Goal: Navigation & Orientation: Understand site structure

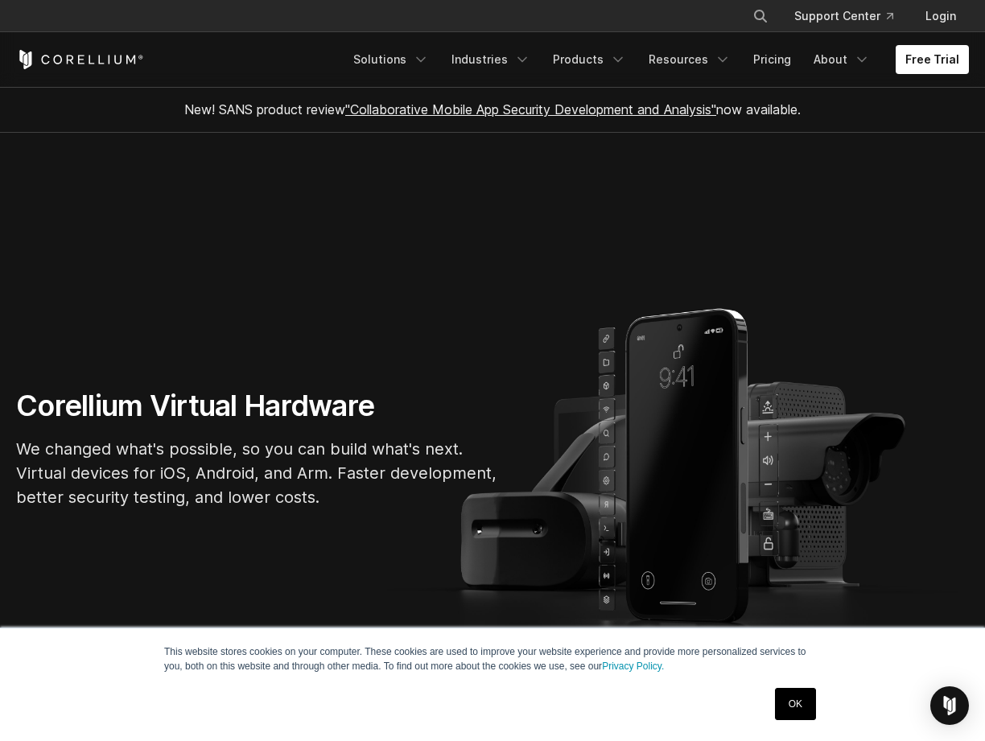
drag, startPoint x: 865, startPoint y: 0, endPoint x: 732, endPoint y: 189, distance: 231.6
click at [731, 189] on section "Corellium Virtual Hardware We changed what's possible, so you can build what's …" at bounding box center [492, 455] width 985 height 645
click at [346, 216] on section "Corellium Virtual Hardware We changed what's possible, so you can build what's …" at bounding box center [492, 455] width 985 height 645
click at [973, 13] on div at bounding box center [973, 13] width 0 height 0
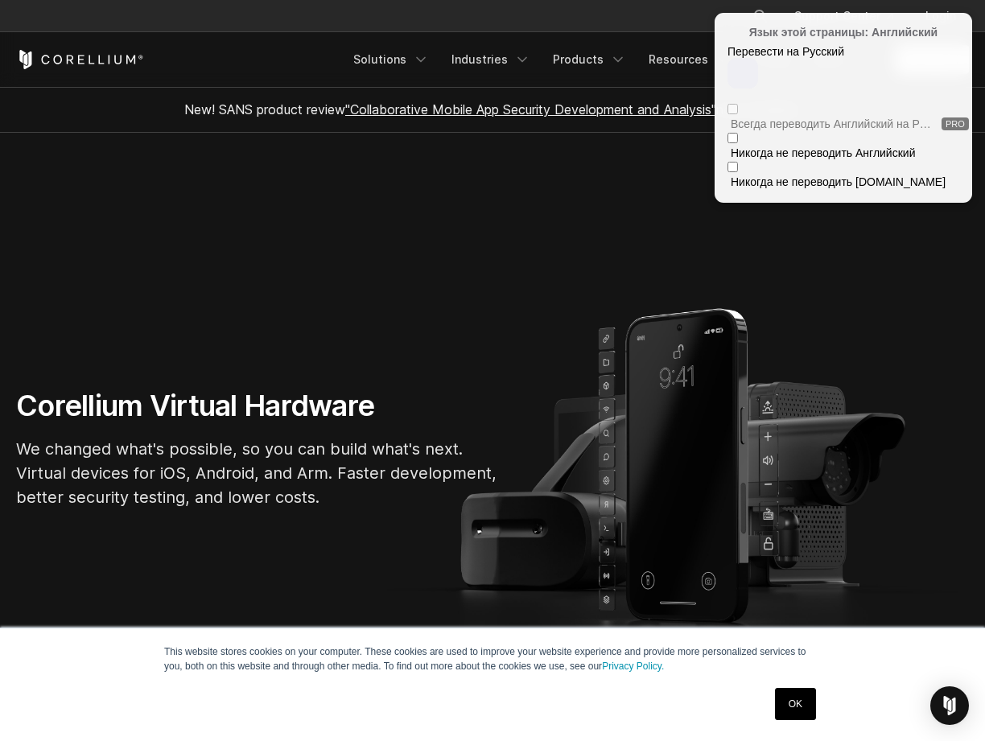
click at [857, 56] on div "Перевести на Русский" at bounding box center [814, 51] width 173 height 13
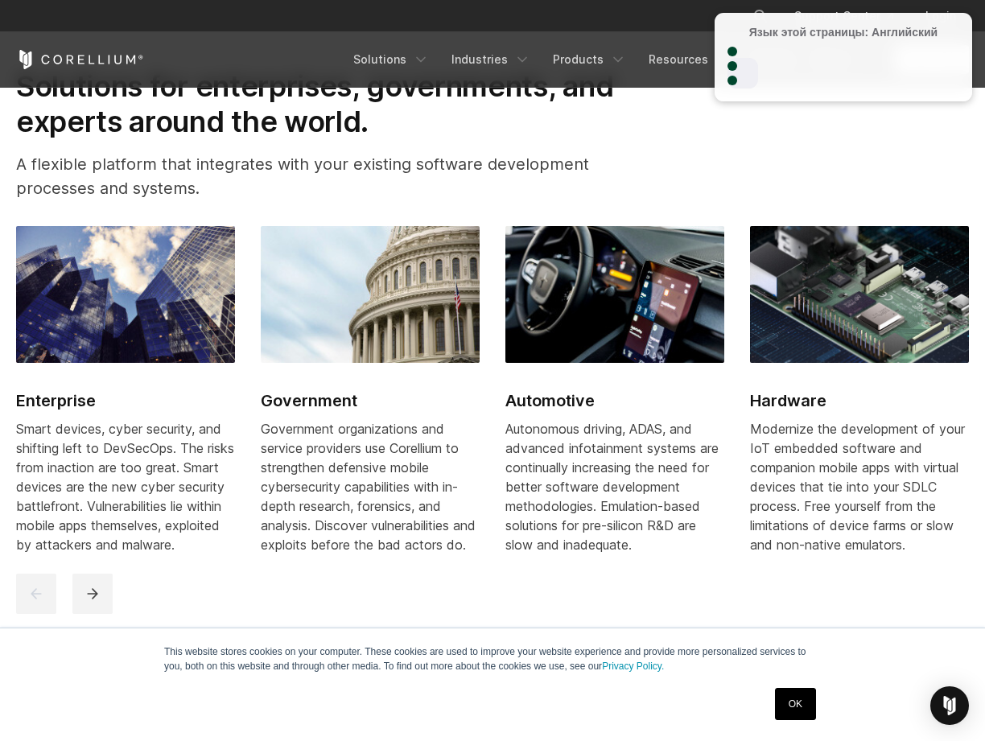
scroll to position [1873, 0]
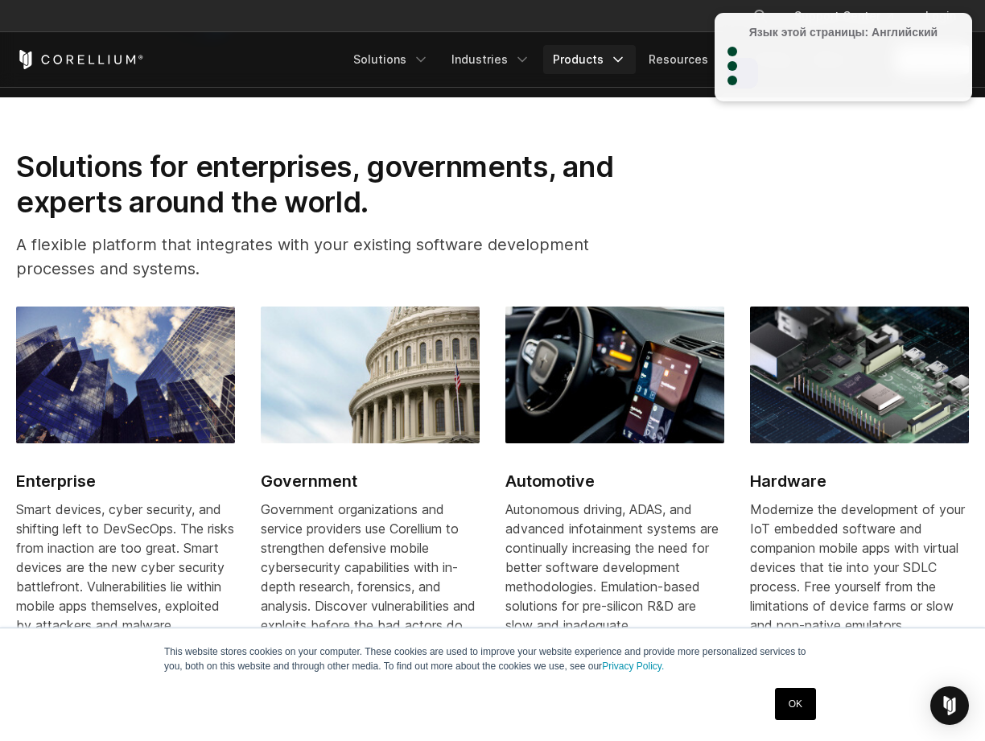
click at [597, 54] on font "Products" at bounding box center [578, 60] width 51 height 16
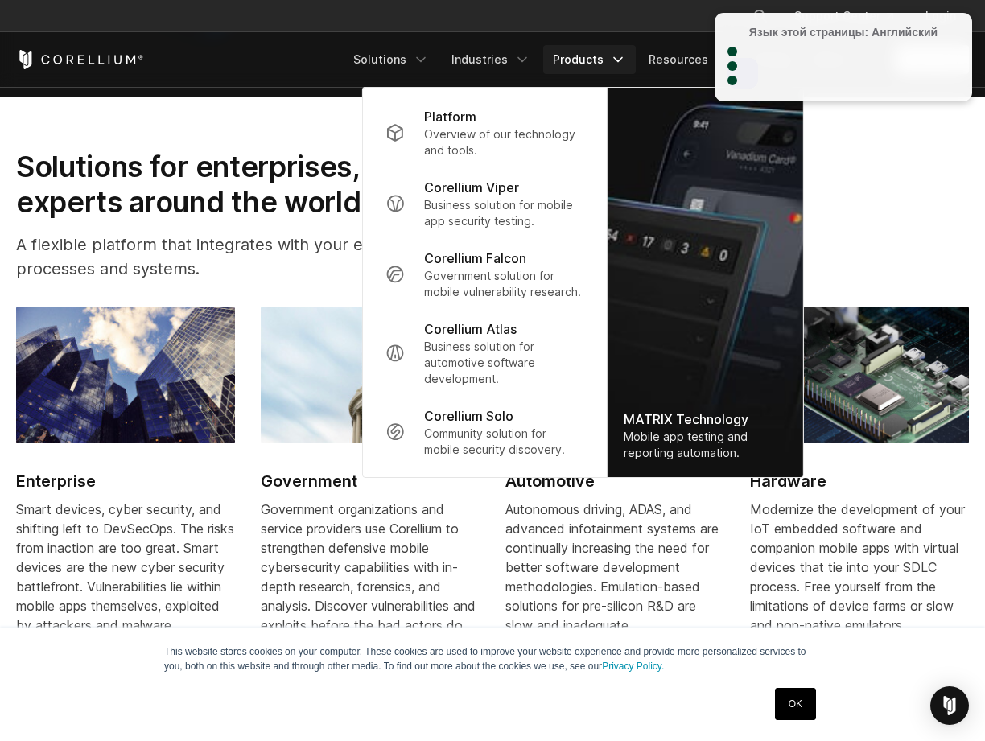
click at [876, 190] on div "Solutions for enterprises, governments, and experts around the world. A flexibl…" at bounding box center [492, 222] width 985 height 146
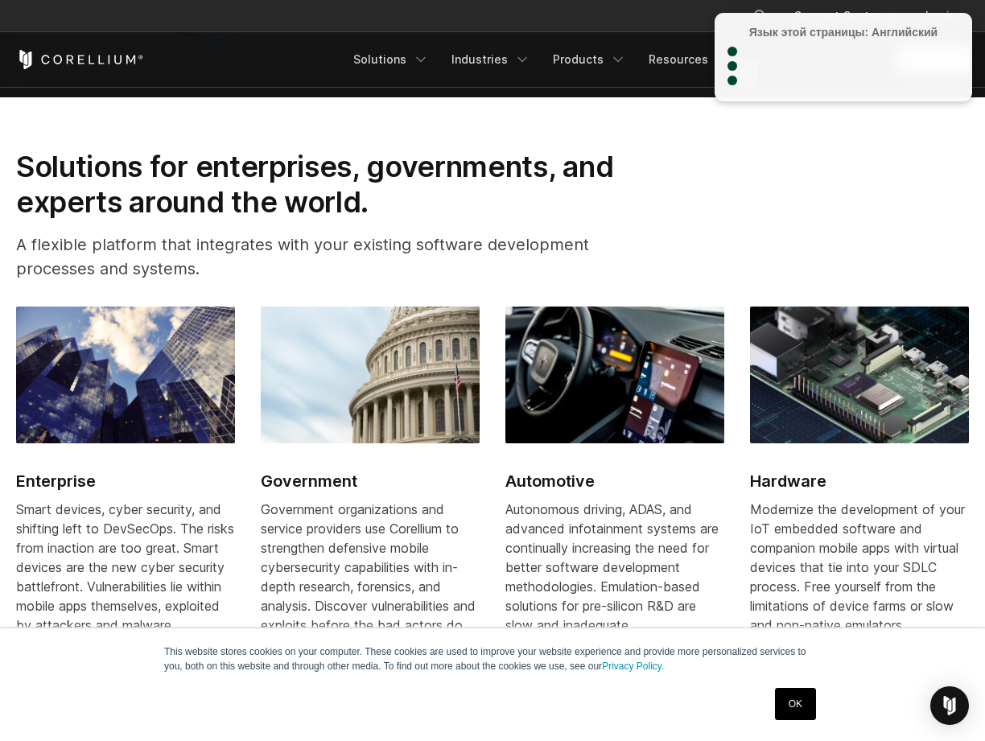
click at [758, 71] on div at bounding box center [743, 73] width 31 height 31
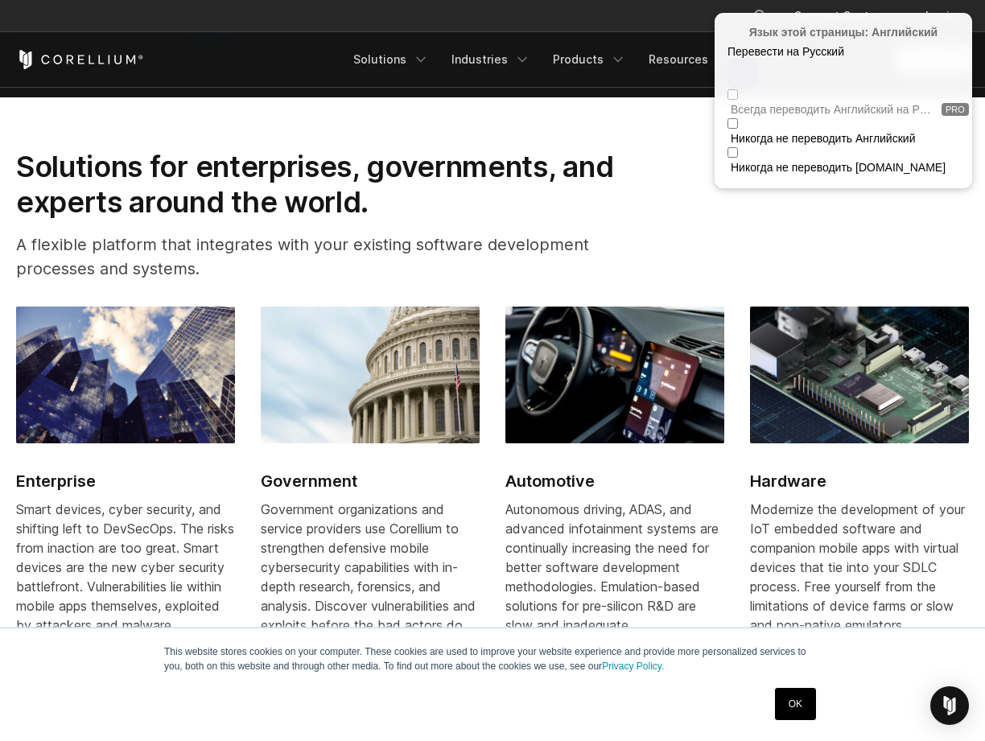
click at [893, 185] on div "Solutions for enterprises, governments, and experts around the world. A flexibl…" at bounding box center [492, 222] width 985 height 146
click at [962, 28] on div at bounding box center [961, 24] width 10 height 10
